Goal: Go to known website: Go to known website

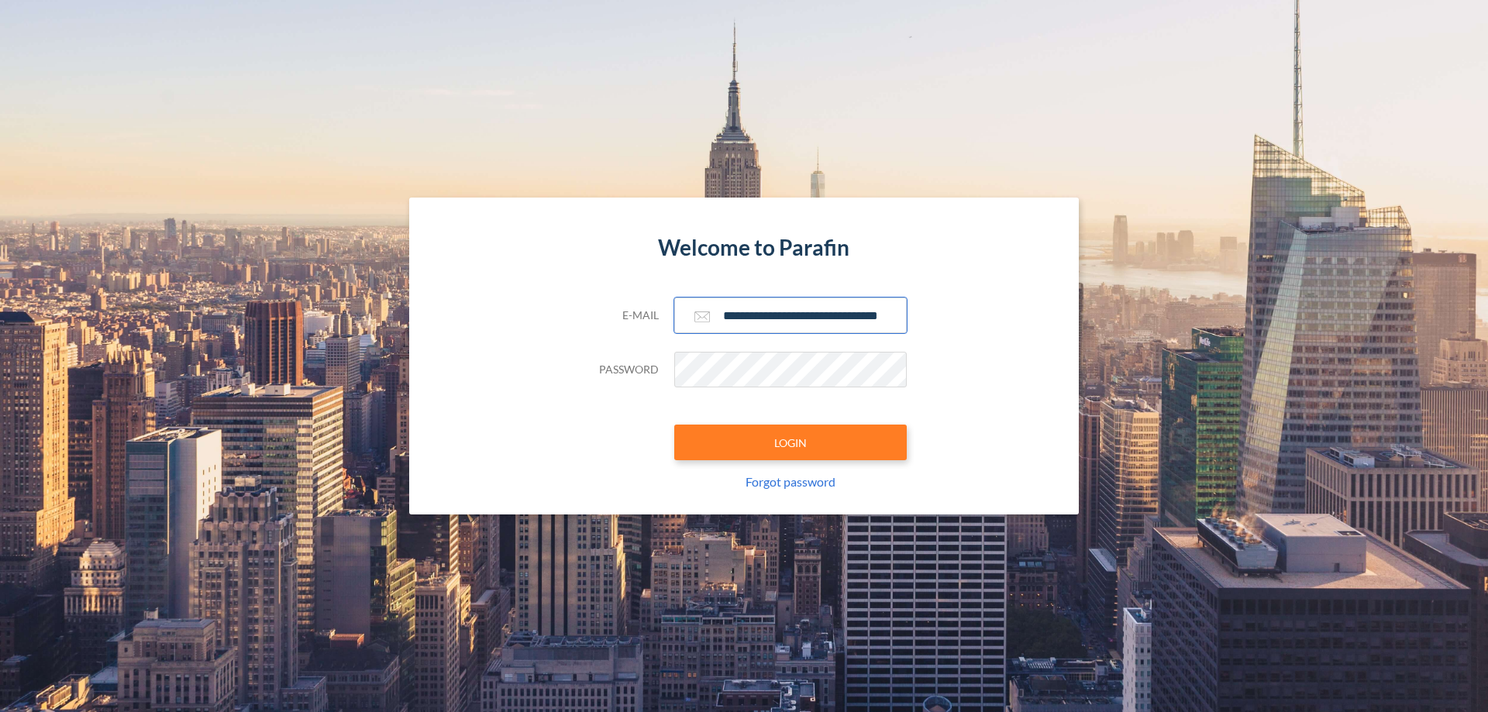
type input "**********"
click at [791, 443] on button "LOGIN" at bounding box center [790, 443] width 233 height 36
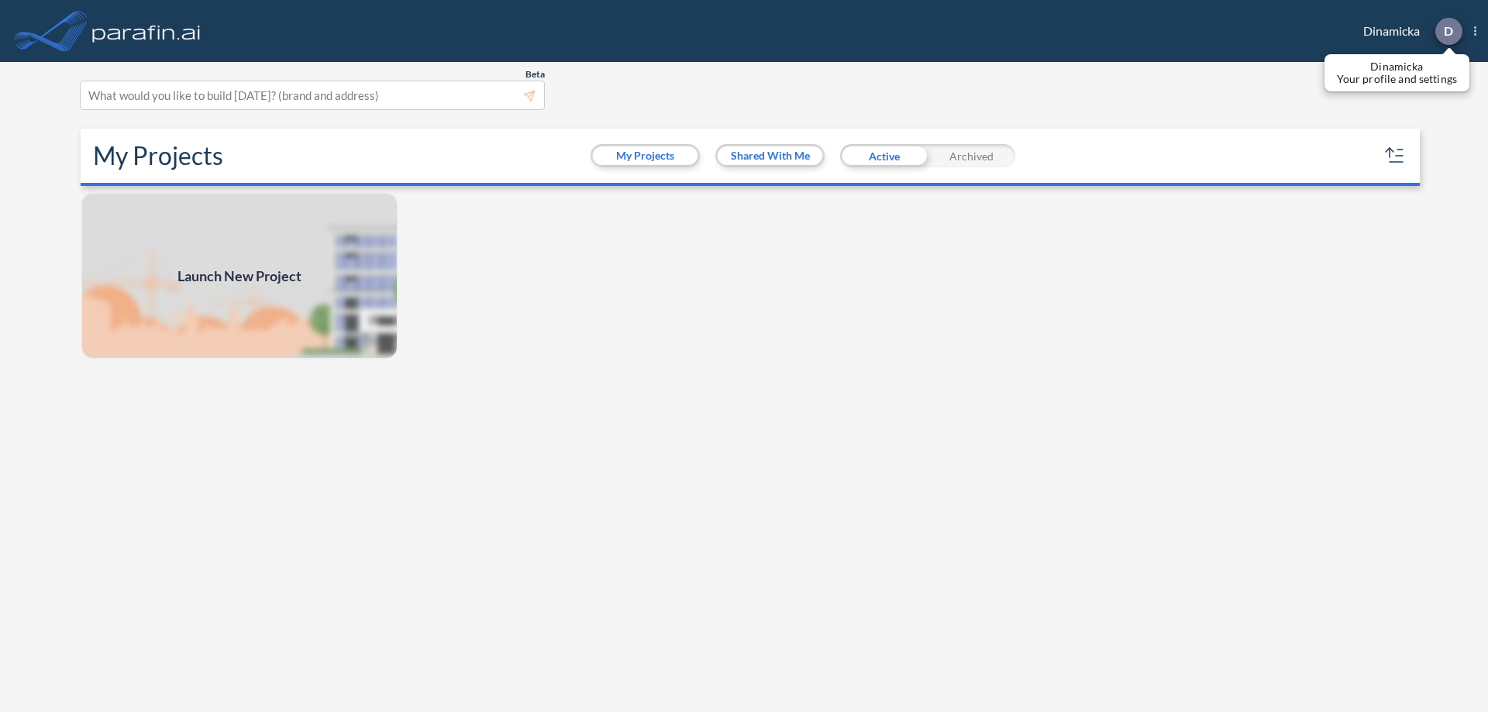
click at [1448, 31] on p "D" at bounding box center [1448, 31] width 9 height 14
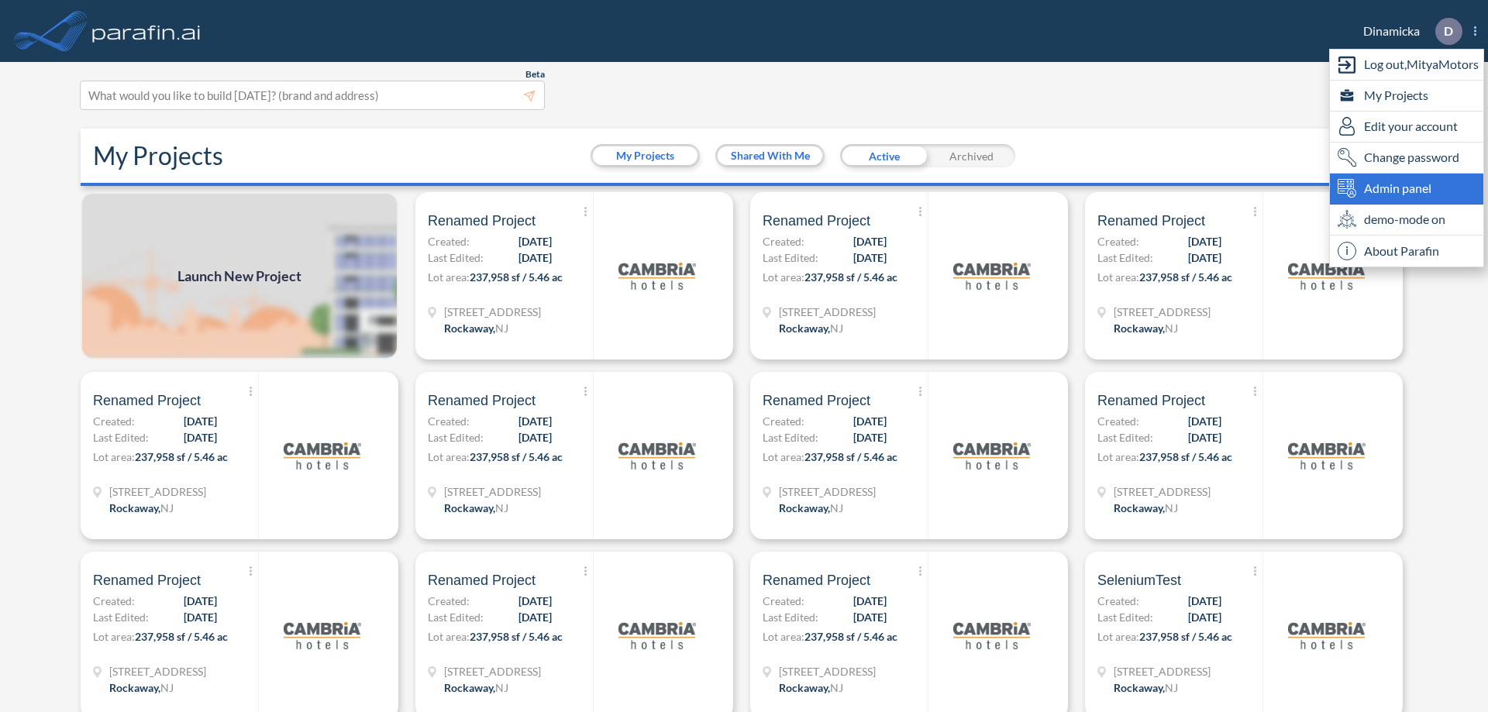
click at [1407, 188] on span "Admin panel" at bounding box center [1397, 188] width 67 height 19
